Goal: Information Seeking & Learning: Learn about a topic

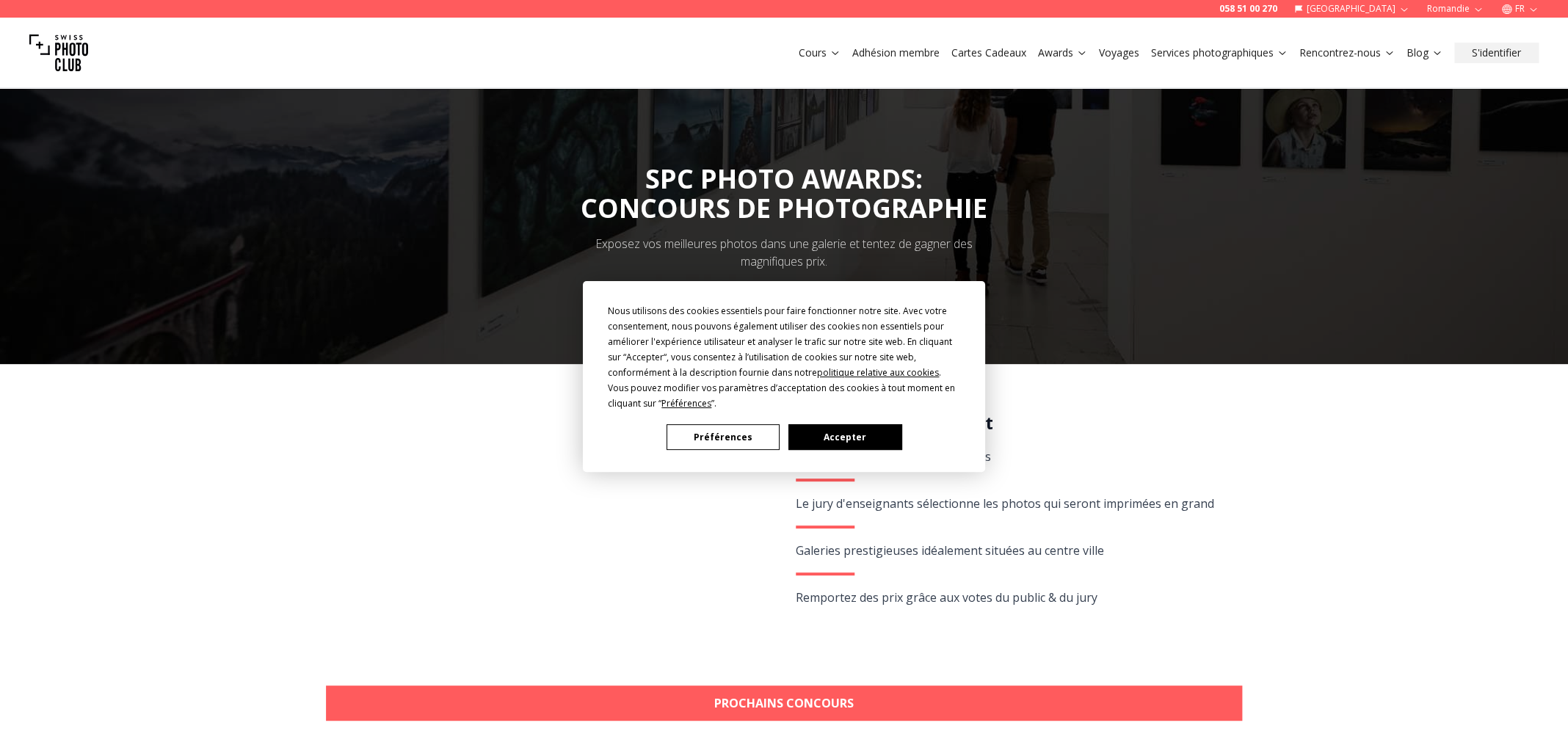
click at [753, 428] on button "Préférences" at bounding box center [723, 437] width 113 height 26
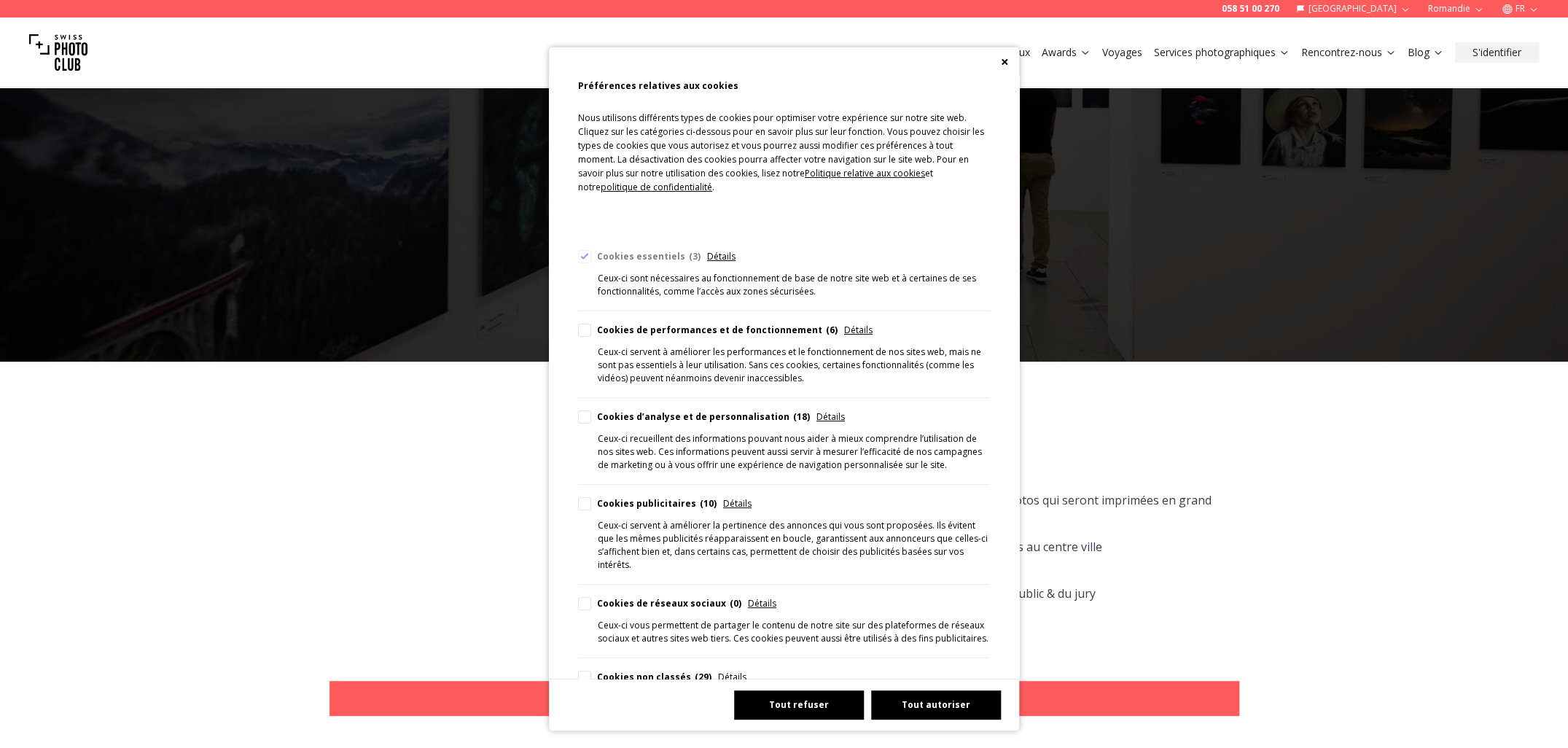
click at [800, 704] on button "Tout refuser" at bounding box center [799, 705] width 129 height 29
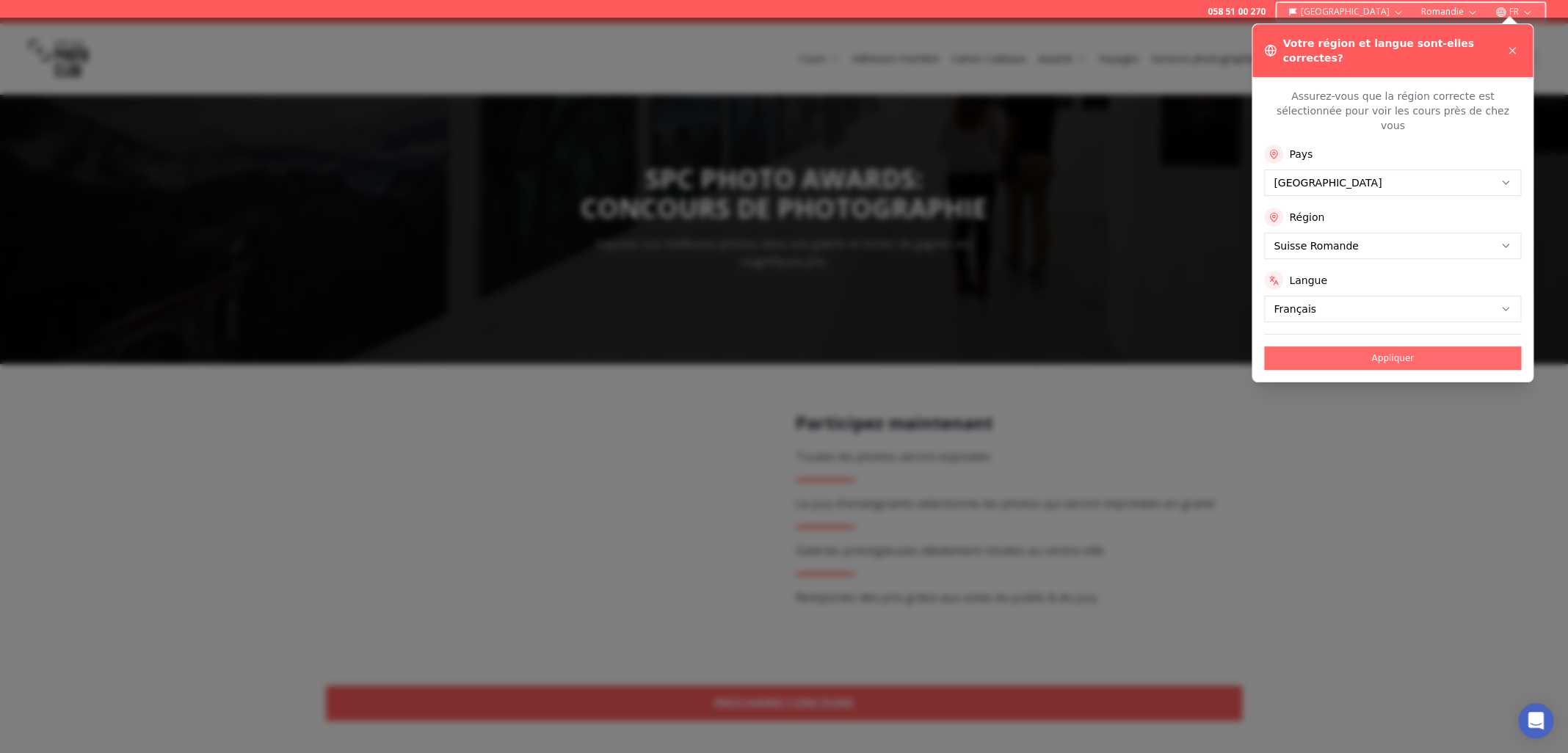
click at [1453, 346] on button "Appliquer" at bounding box center [1392, 358] width 257 height 24
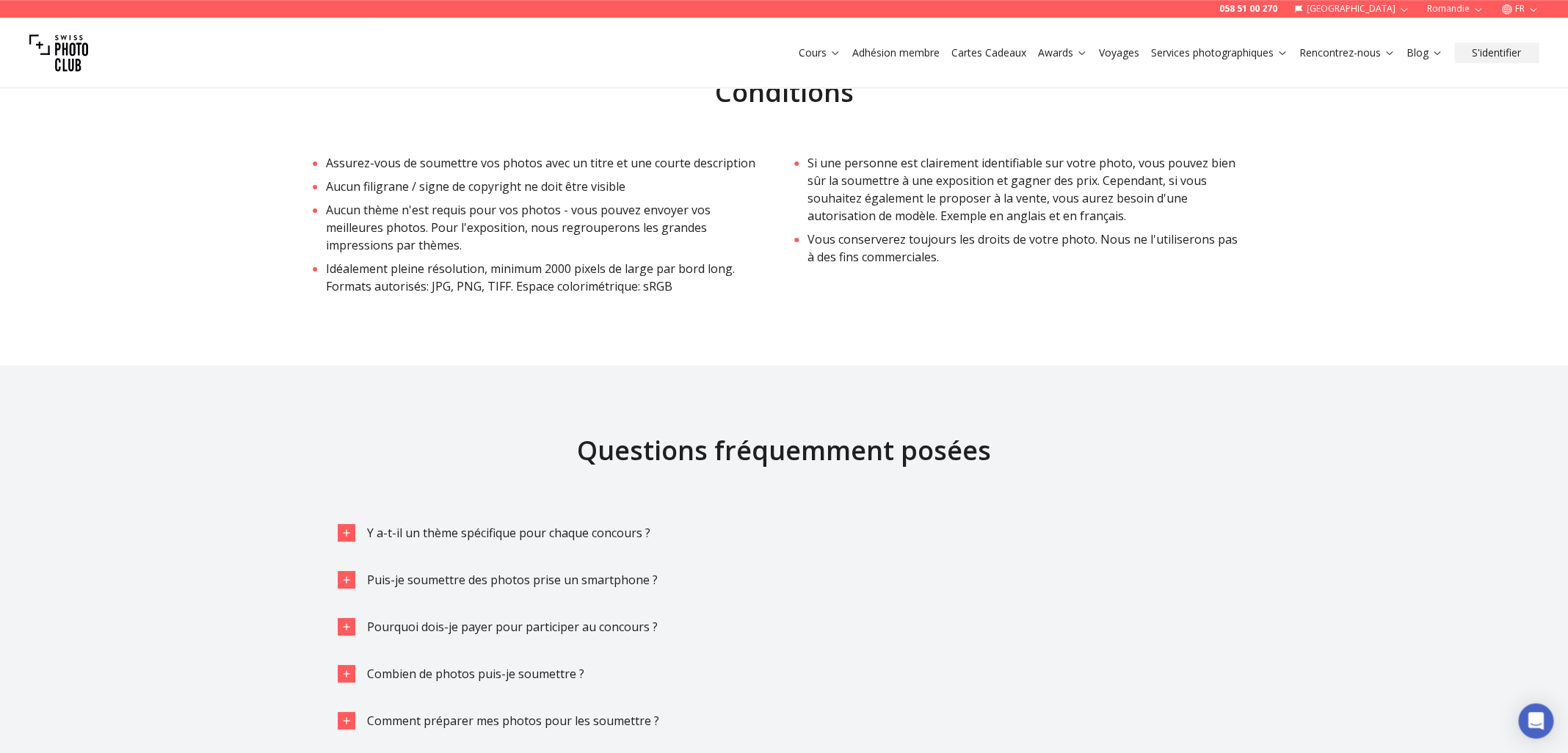
scroll to position [2900, 0]
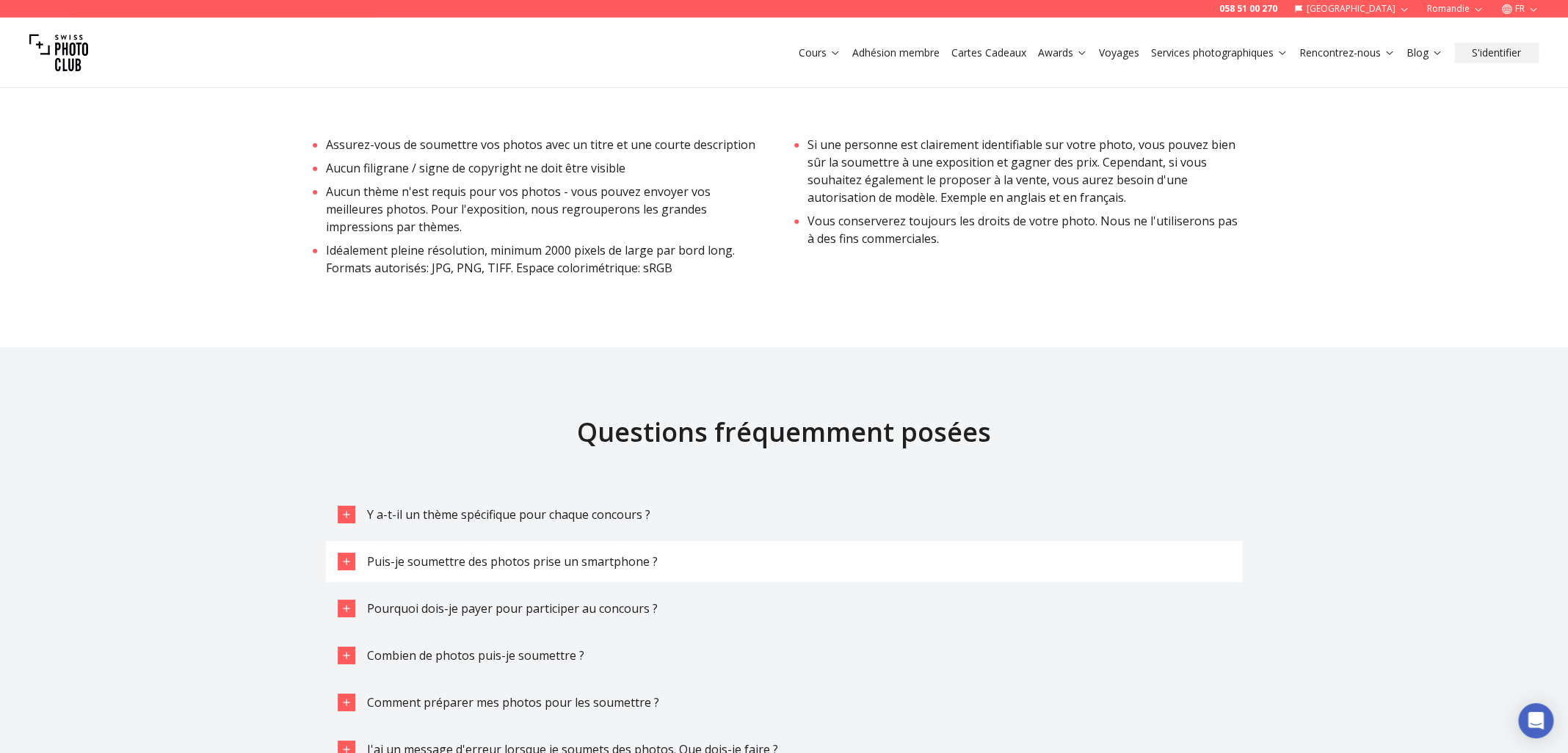
click at [653, 553] on span "Puis-je soumettre des photos prise un smartphone ?" at bounding box center [512, 562] width 290 height 16
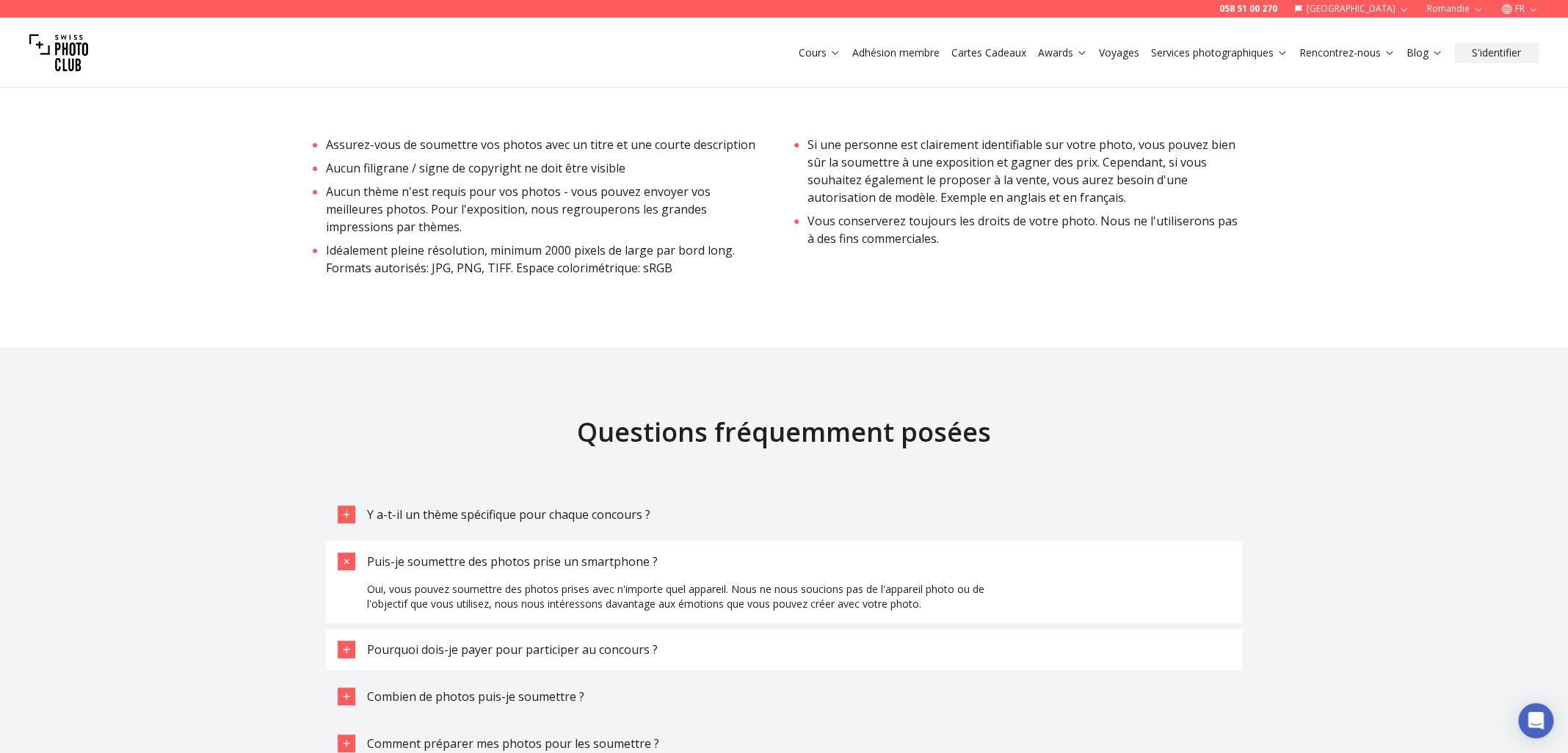
click at [631, 642] on span "Pourquoi dois-je payer pour participer au concours ?" at bounding box center [512, 650] width 290 height 16
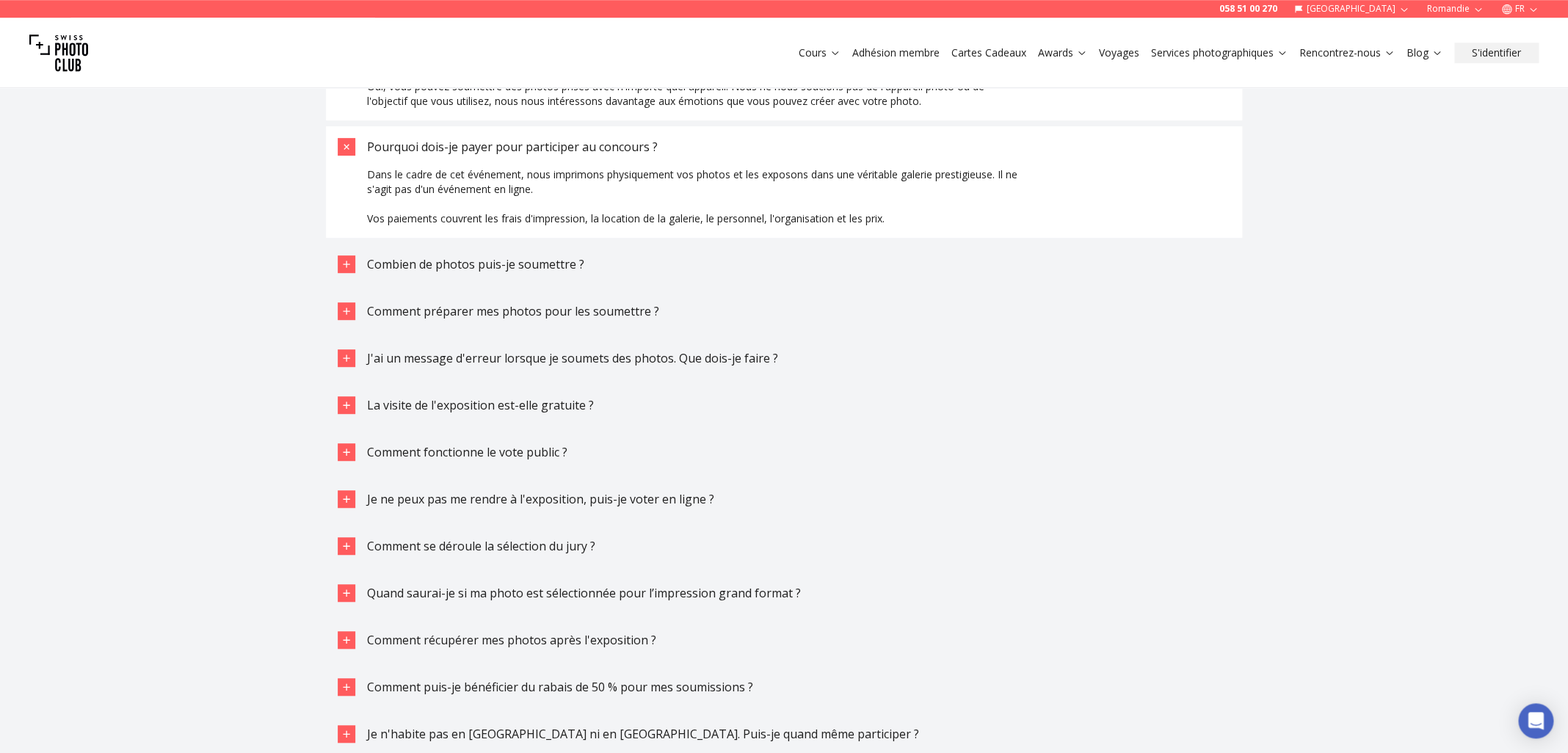
scroll to position [3410, 0]
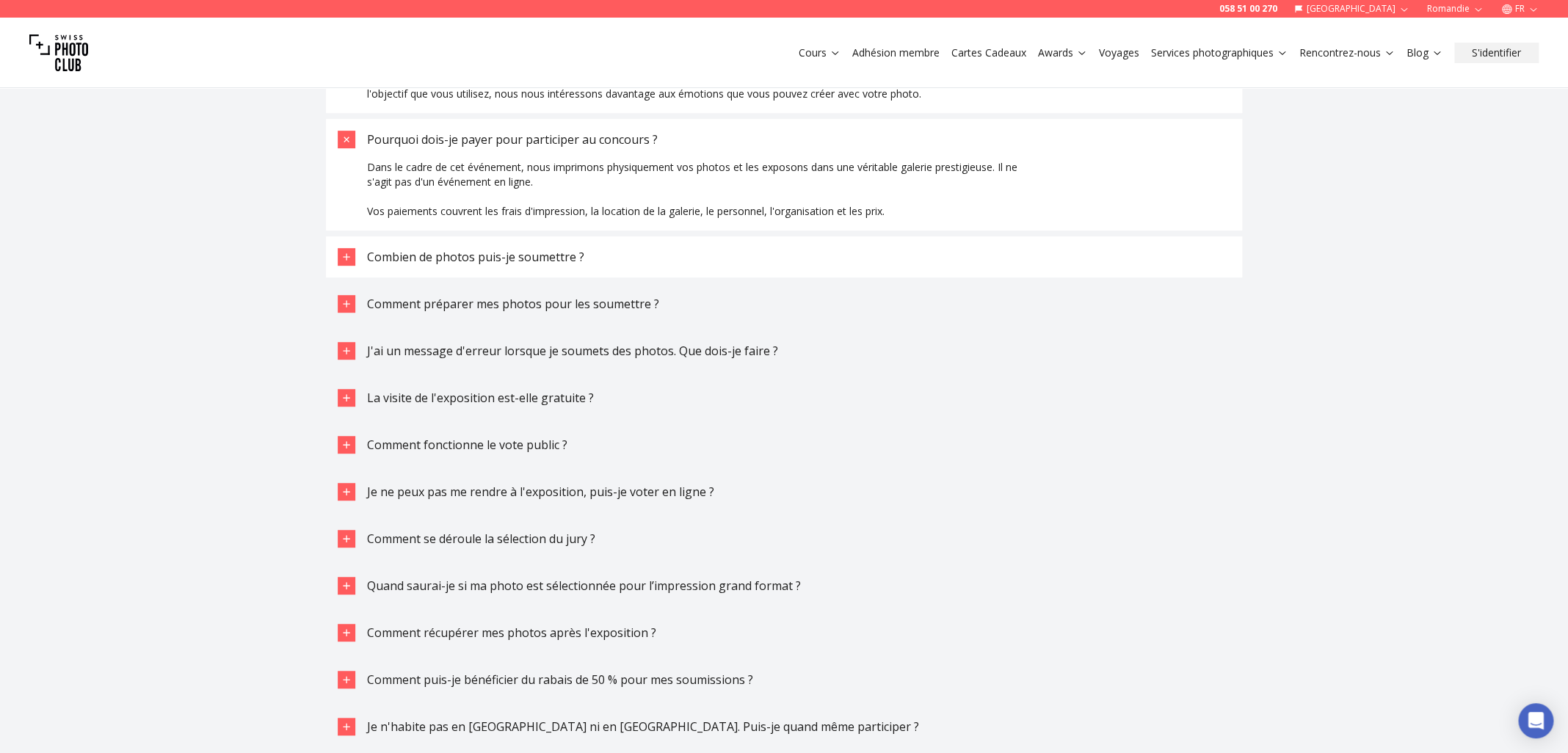
click at [614, 266] on button "Combien de photos puis-je soumettre ?" at bounding box center [784, 256] width 916 height 41
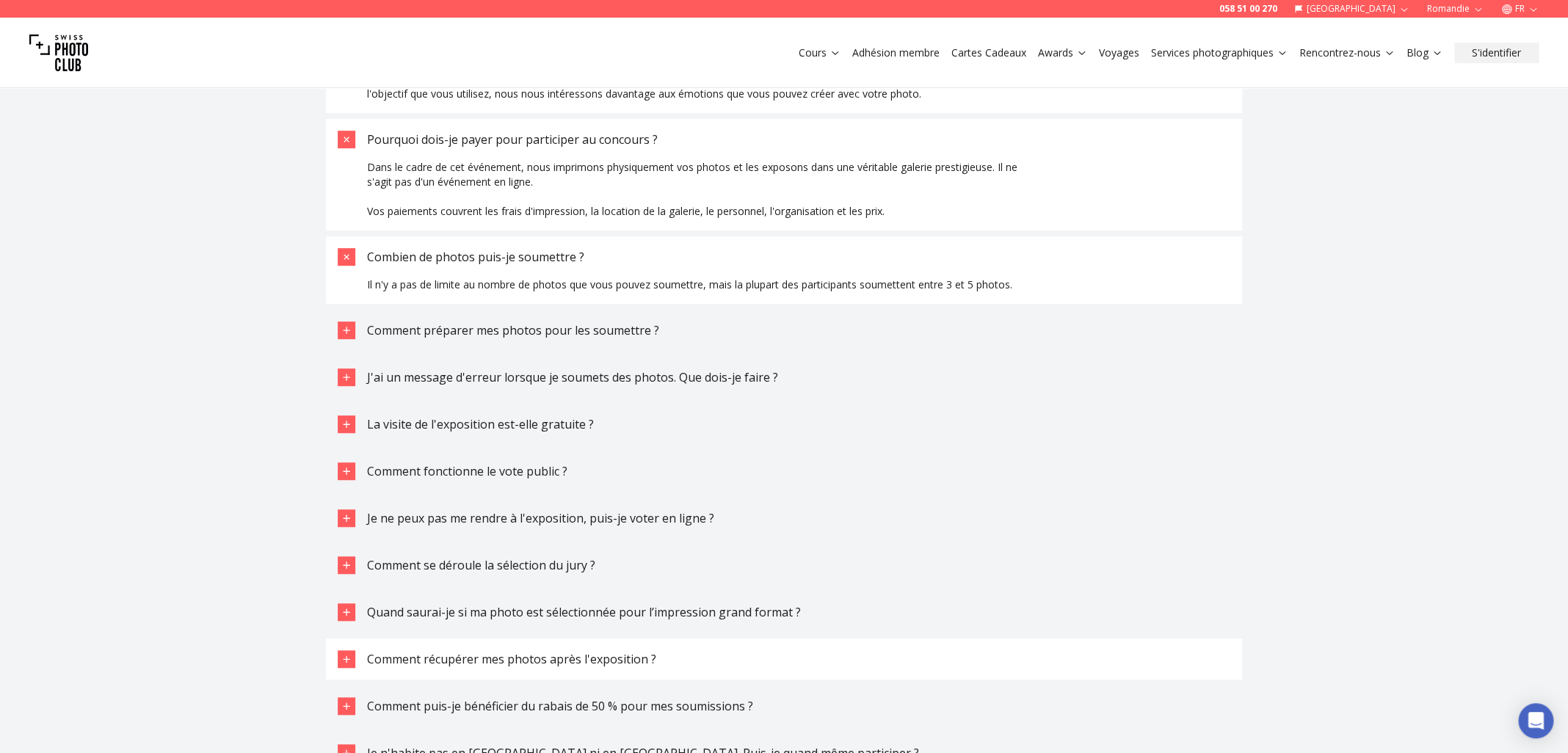
click at [626, 651] on span "Comment récupérer mes photos après l'exposition ?" at bounding box center [511, 659] width 289 height 16
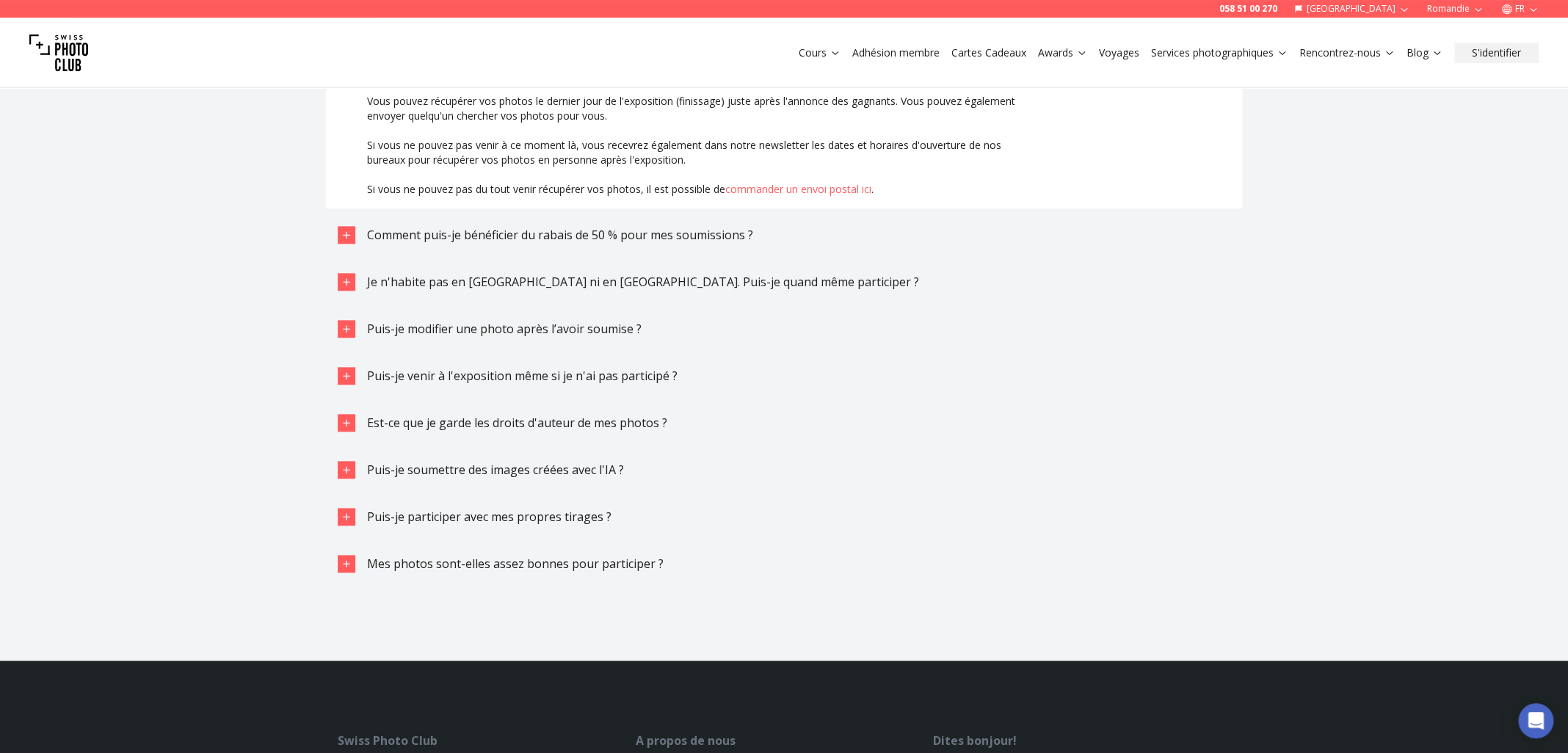
scroll to position [4006, 0]
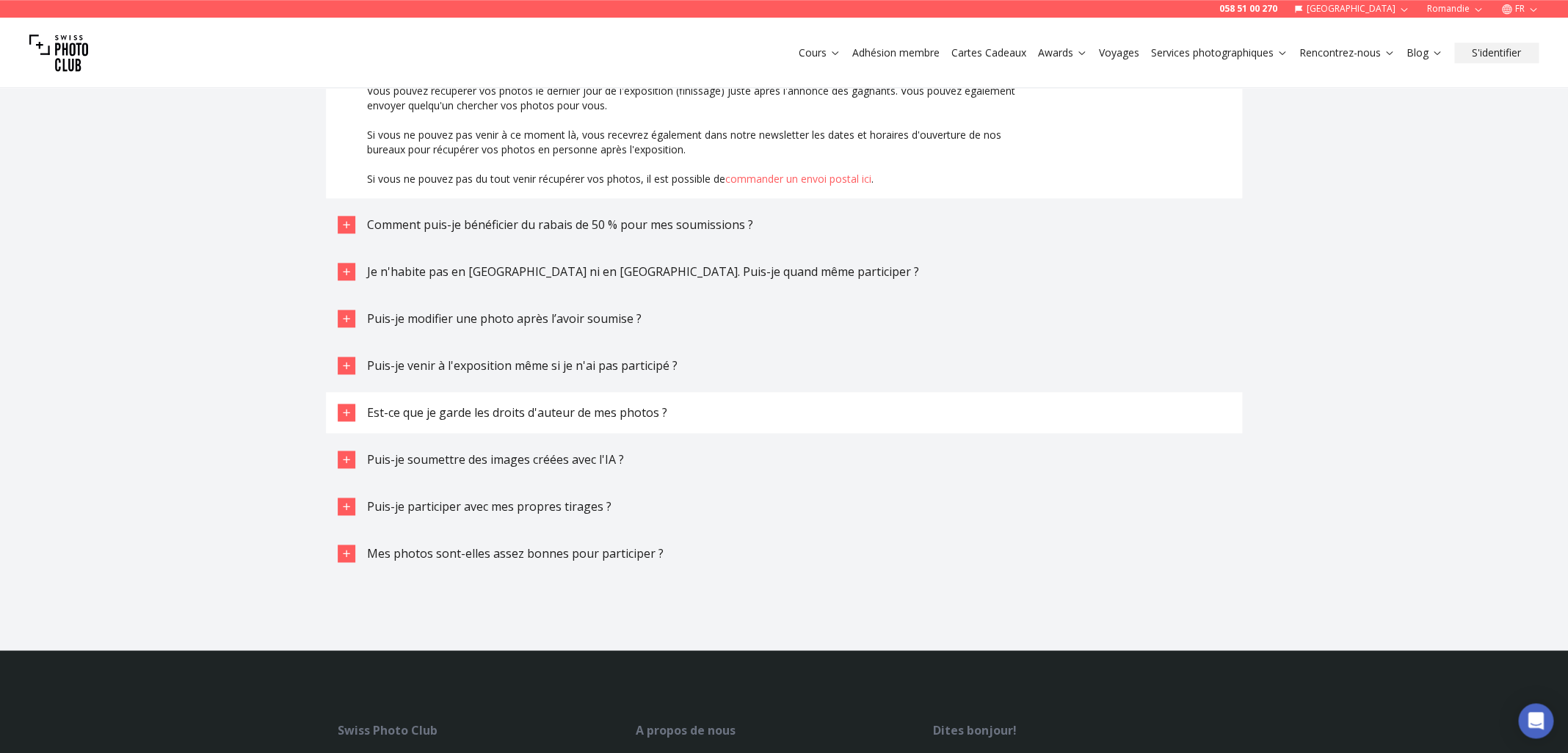
click at [630, 412] on span "Est-ce que je garde les droits d'auteur de mes photos ?" at bounding box center [517, 413] width 300 height 16
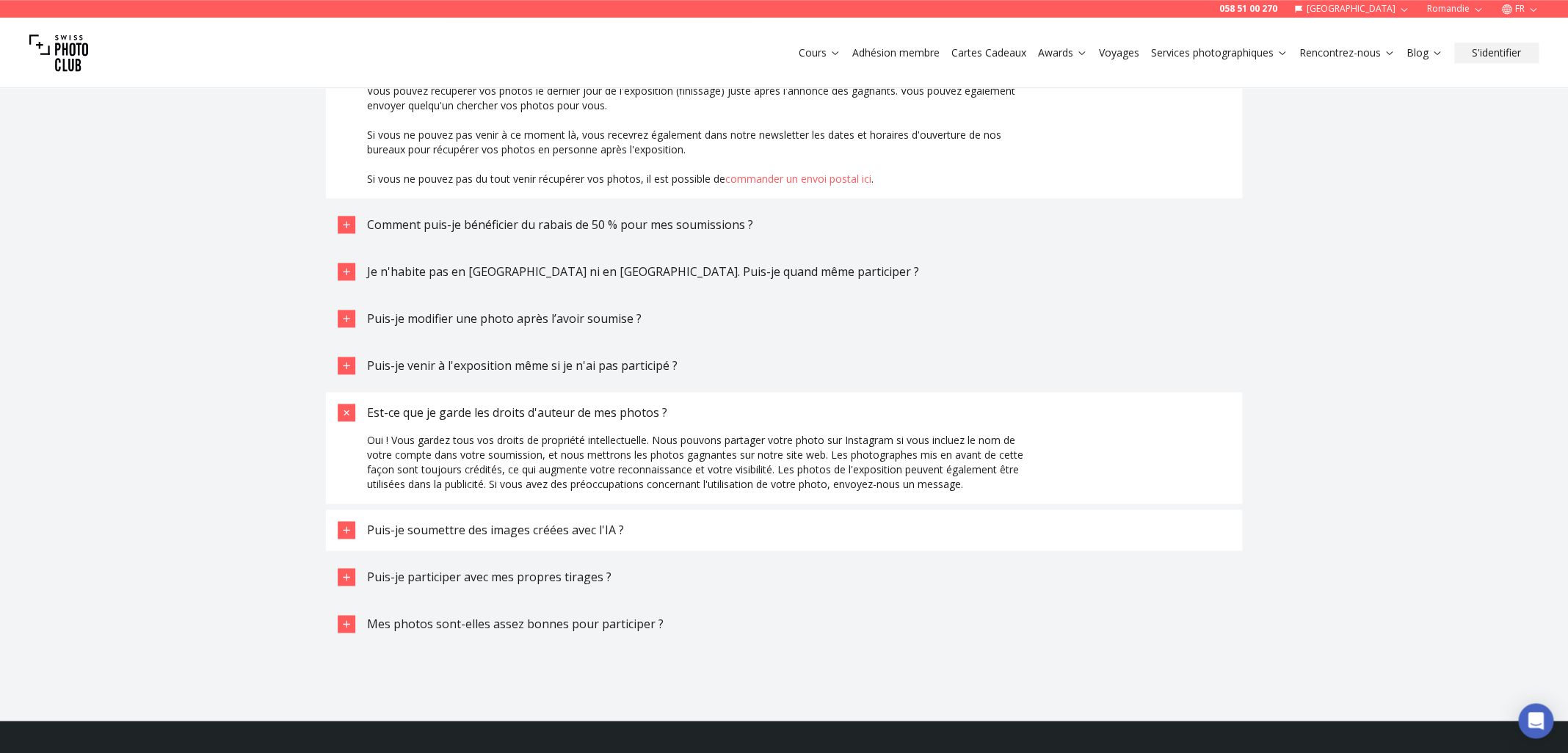
click at [645, 530] on button "Puis-je soumettre des images créées avec l'IA ?" at bounding box center [784, 530] width 916 height 41
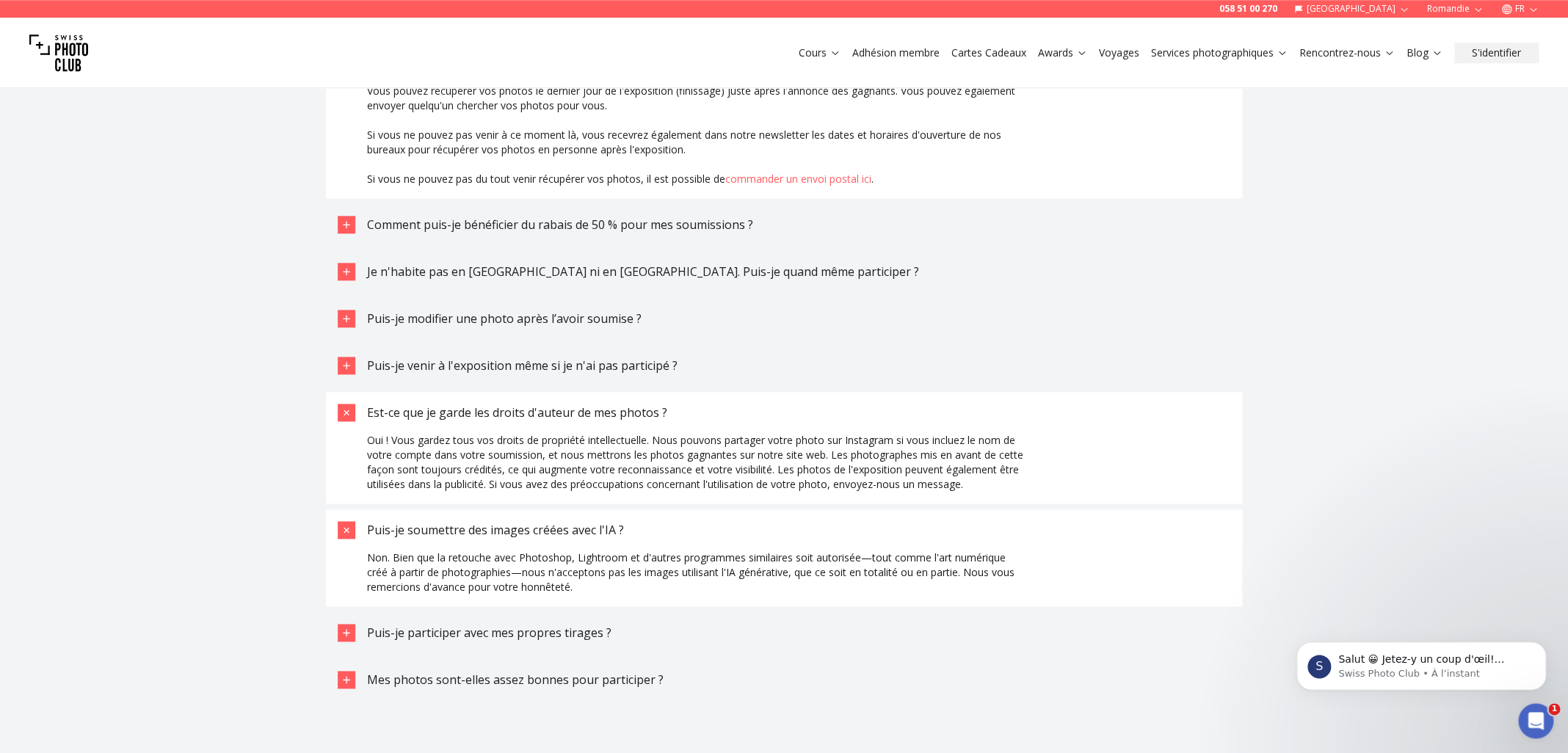
scroll to position [0, 0]
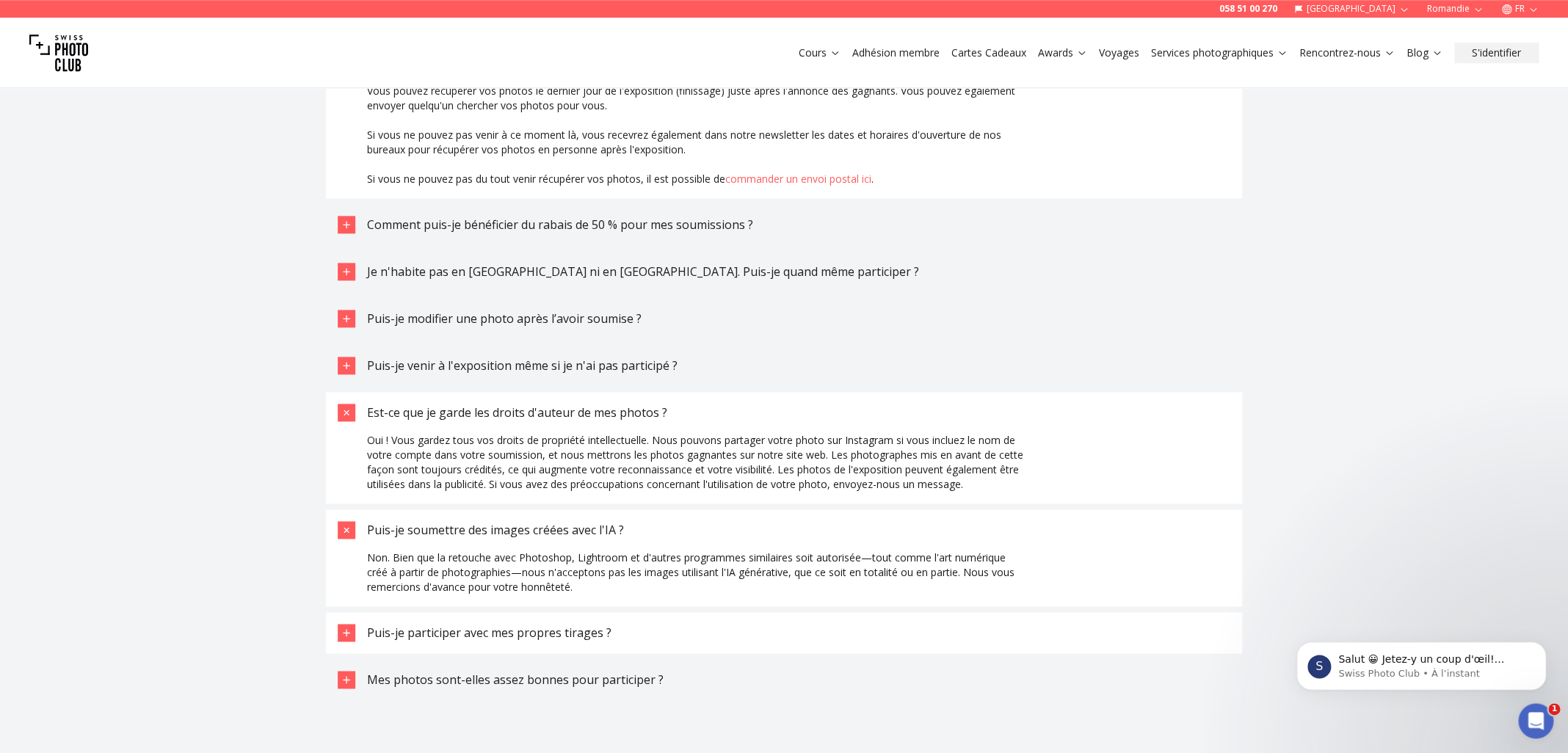
click at [592, 631] on span "Puis-je participer avec mes propres tirages ?" at bounding box center [489, 633] width 244 height 16
